Goal: Transaction & Acquisition: Subscribe to service/newsletter

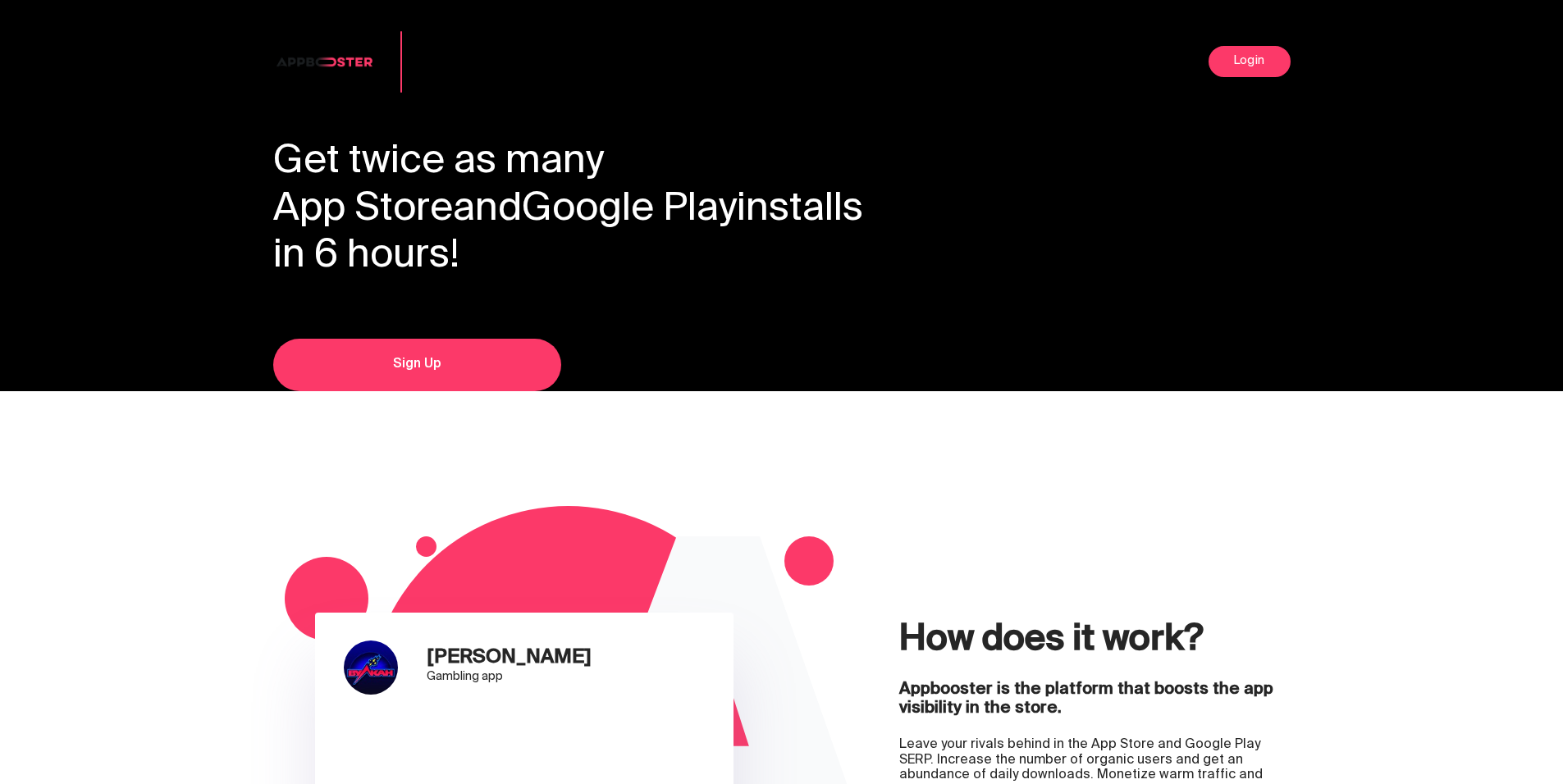
click at [939, 231] on h1 "Get twice as many App Store and Google Play installs in 6 hours!" at bounding box center [782, 210] width 1017 height 141
click at [1220, 279] on h1 "Get twice as many App Store and Google Play installs in 6 hours!" at bounding box center [782, 210] width 1017 height 141
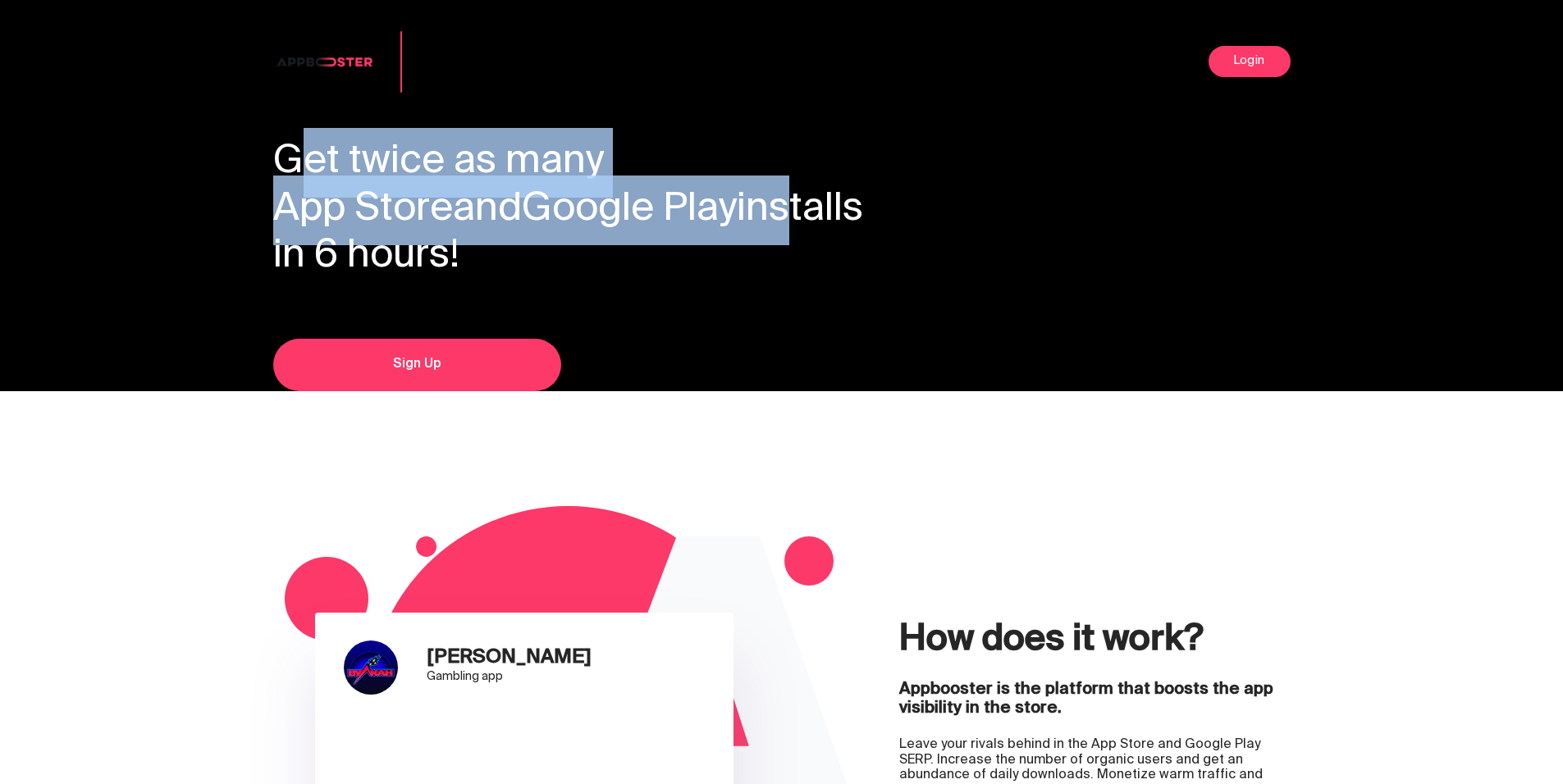
drag, startPoint x: 787, startPoint y: 213, endPoint x: 266, endPoint y: 169, distance: 522.9
click at [442, 384] on link "Sign Up" at bounding box center [417, 365] width 288 height 53
